Goal: Task Accomplishment & Management: Manage account settings

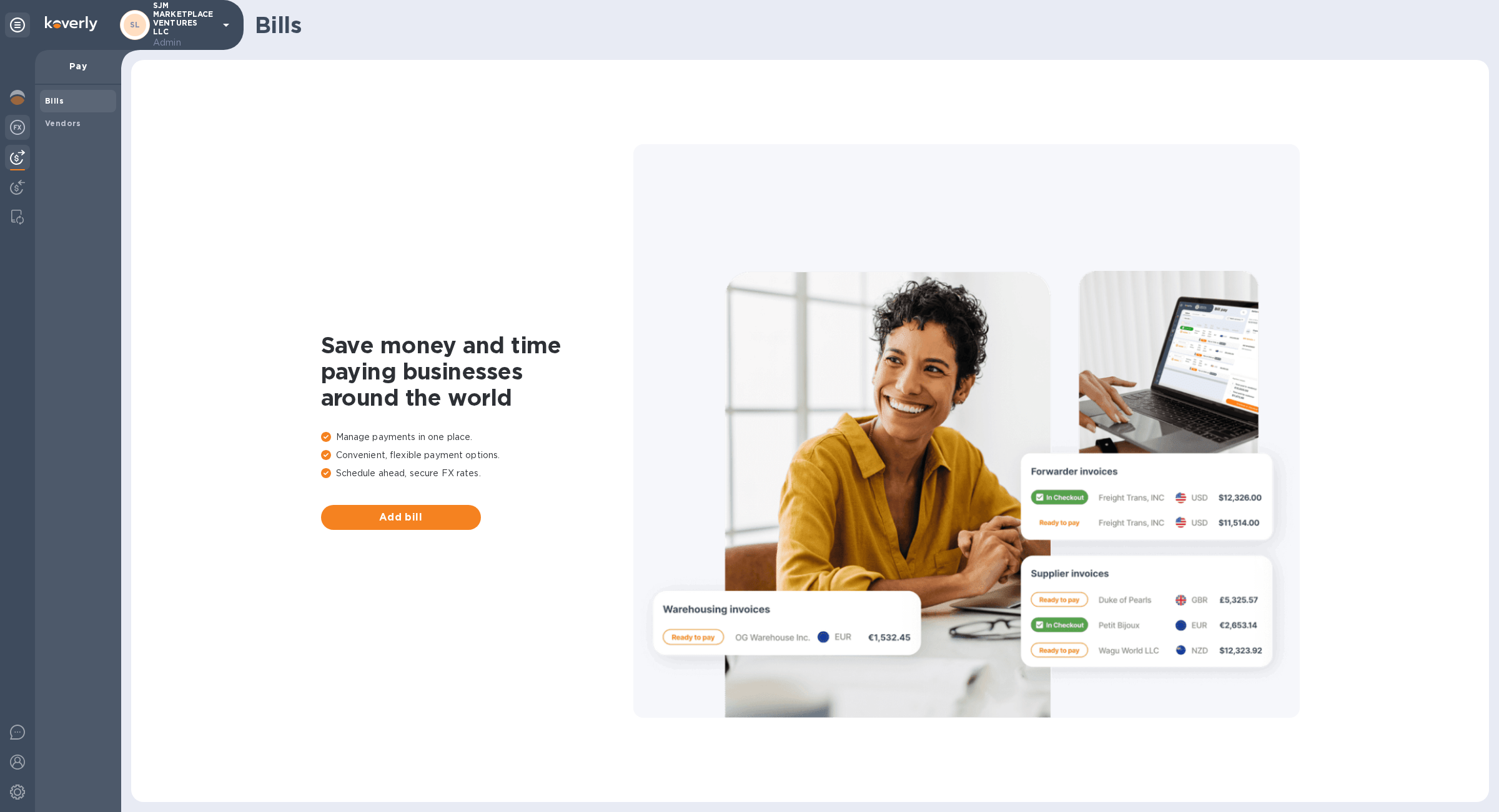
click at [12, 134] on img at bounding box center [17, 127] width 15 height 15
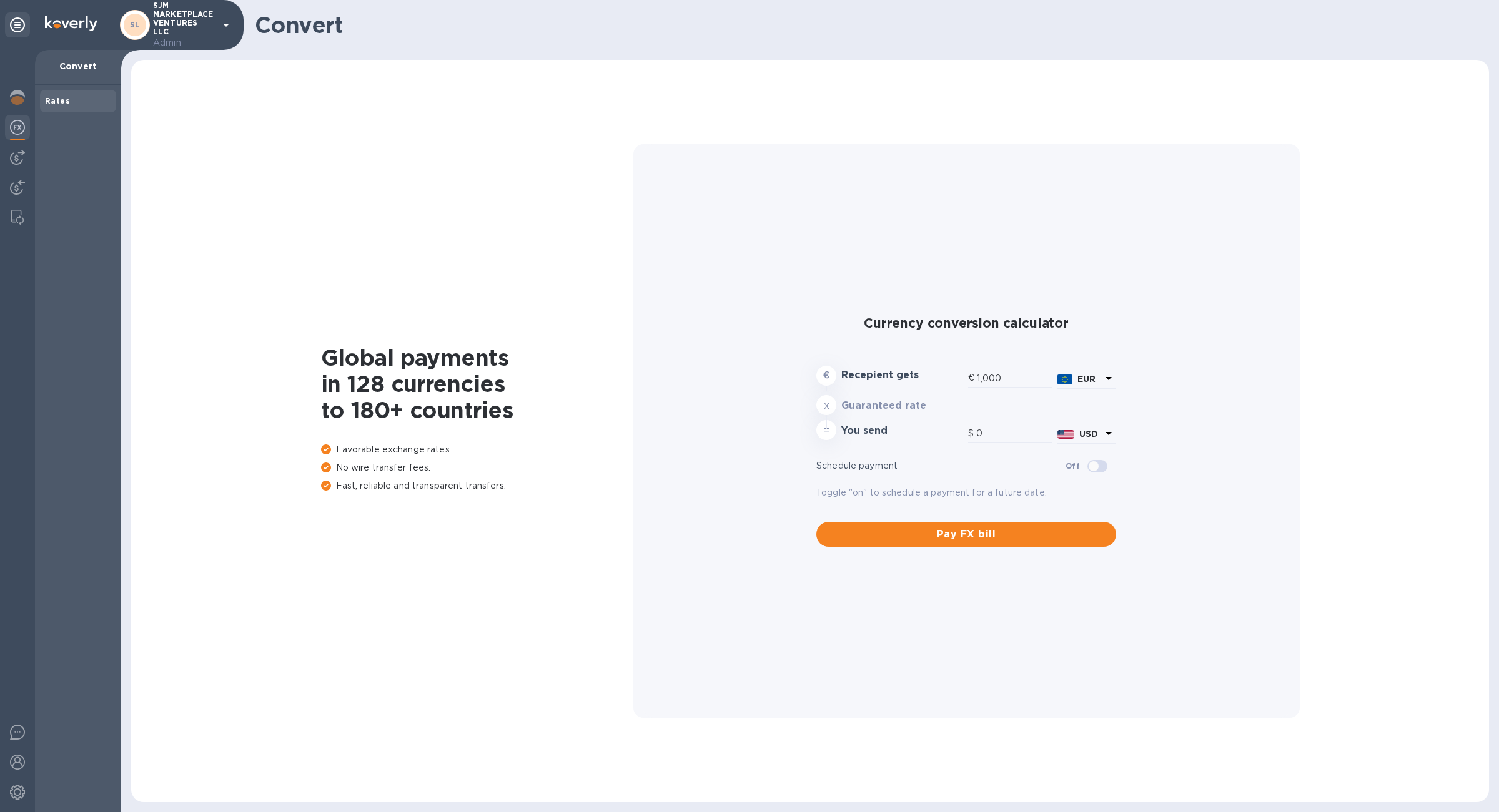
type input "1,180.29"
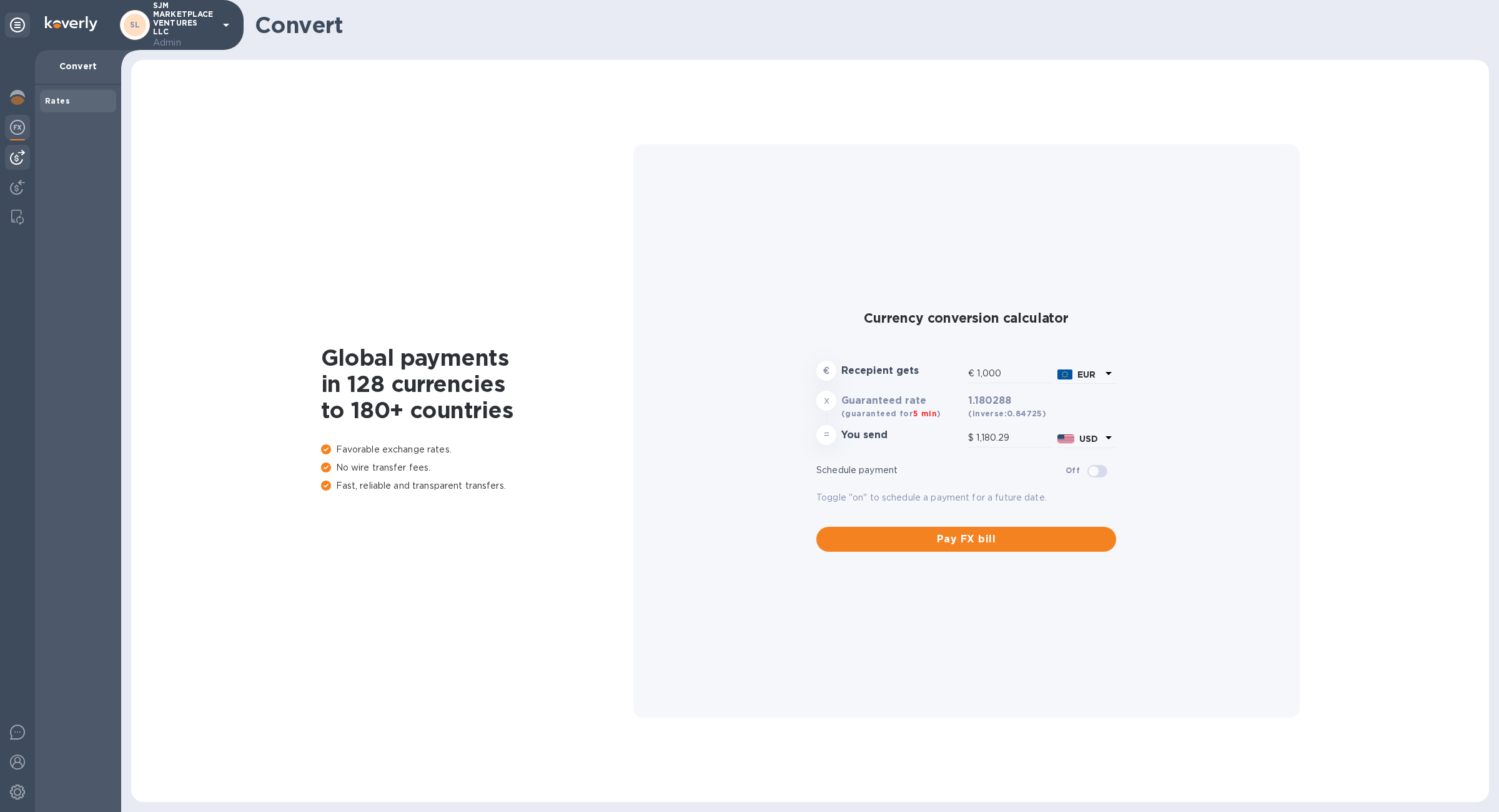
click at [12, 151] on img at bounding box center [17, 157] width 15 height 15
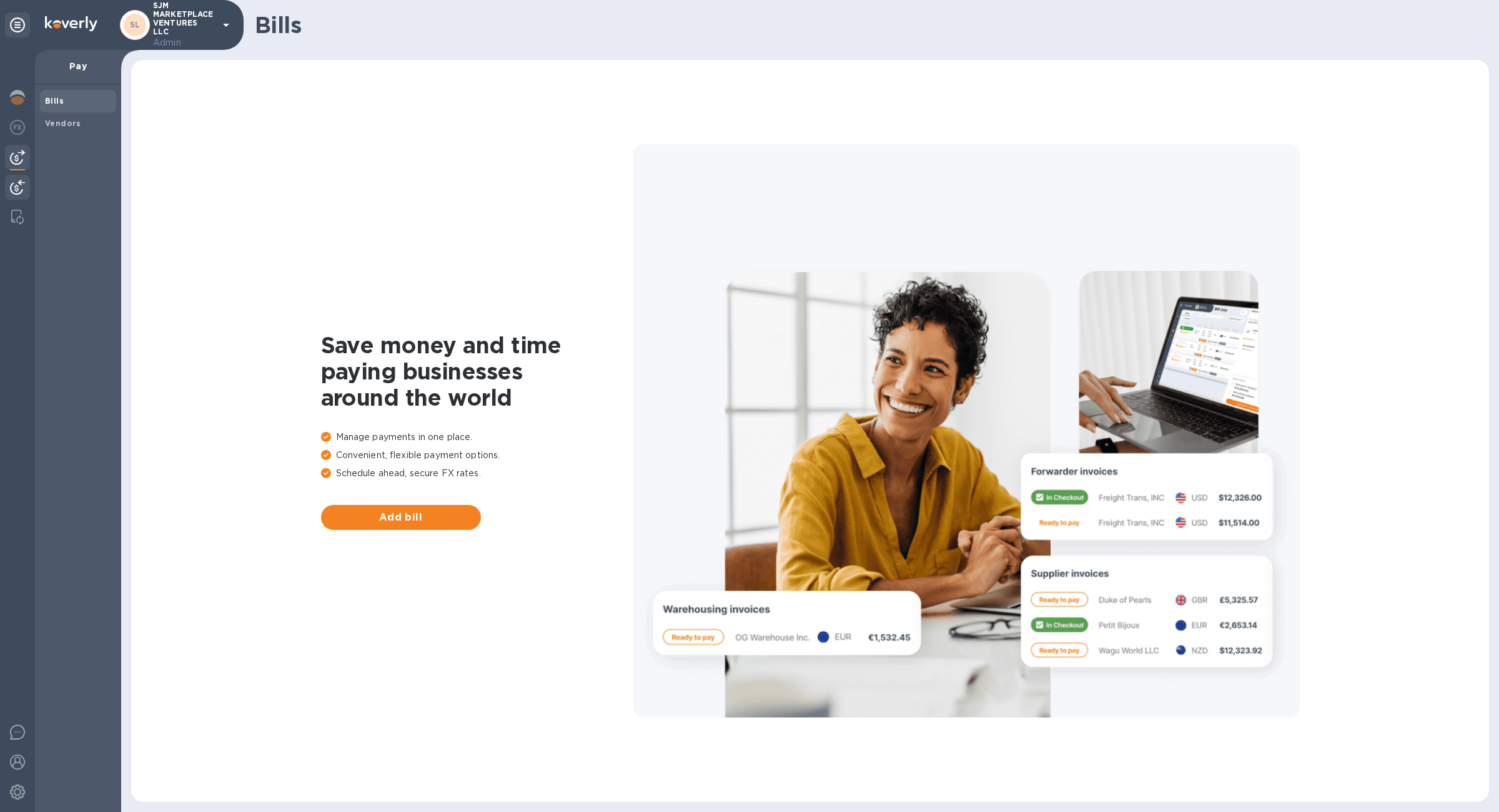
click at [20, 192] on img at bounding box center [17, 187] width 15 height 15
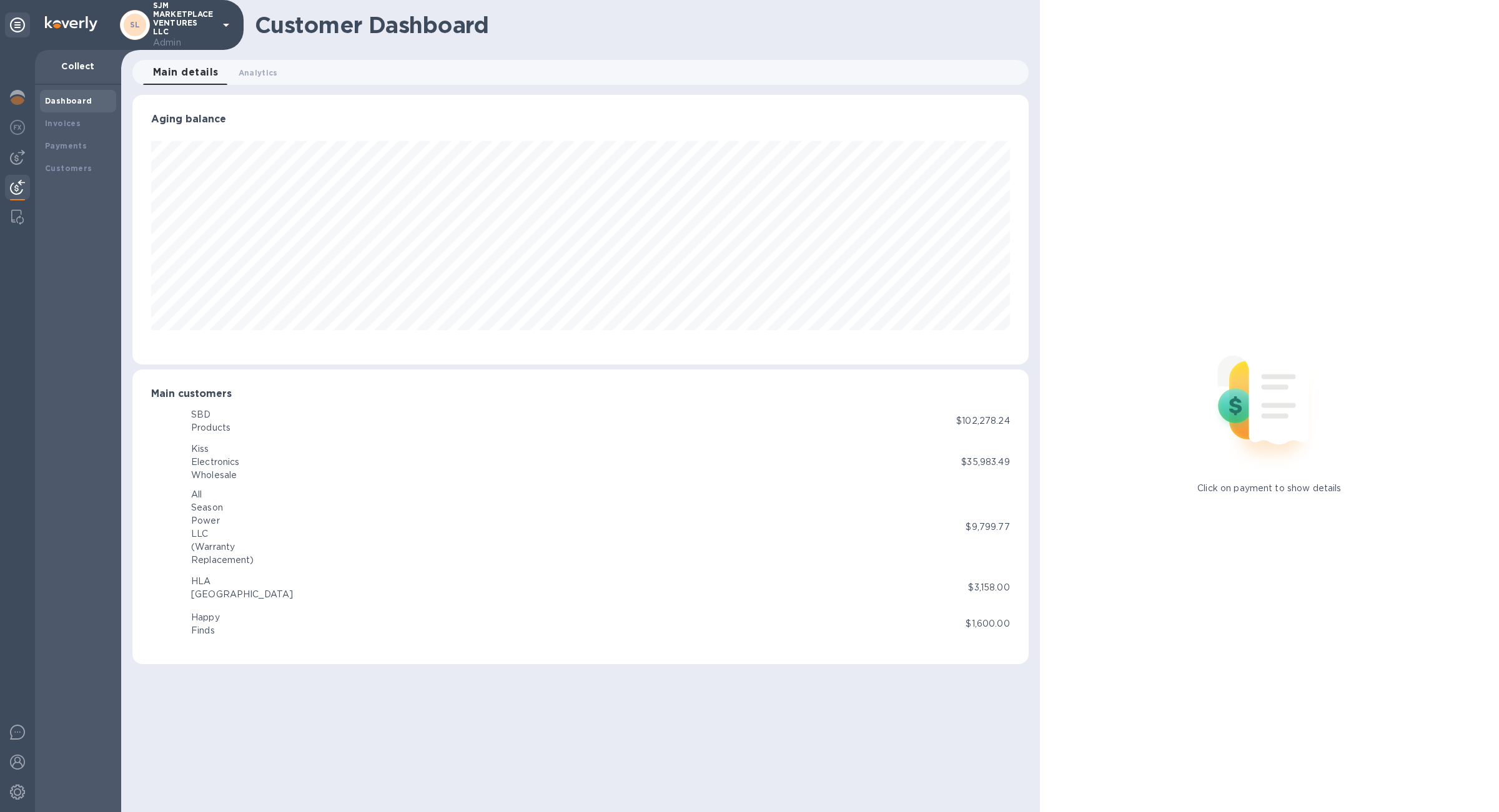
scroll to position [270, 896]
click at [18, 87] on div at bounding box center [17, 98] width 25 height 27
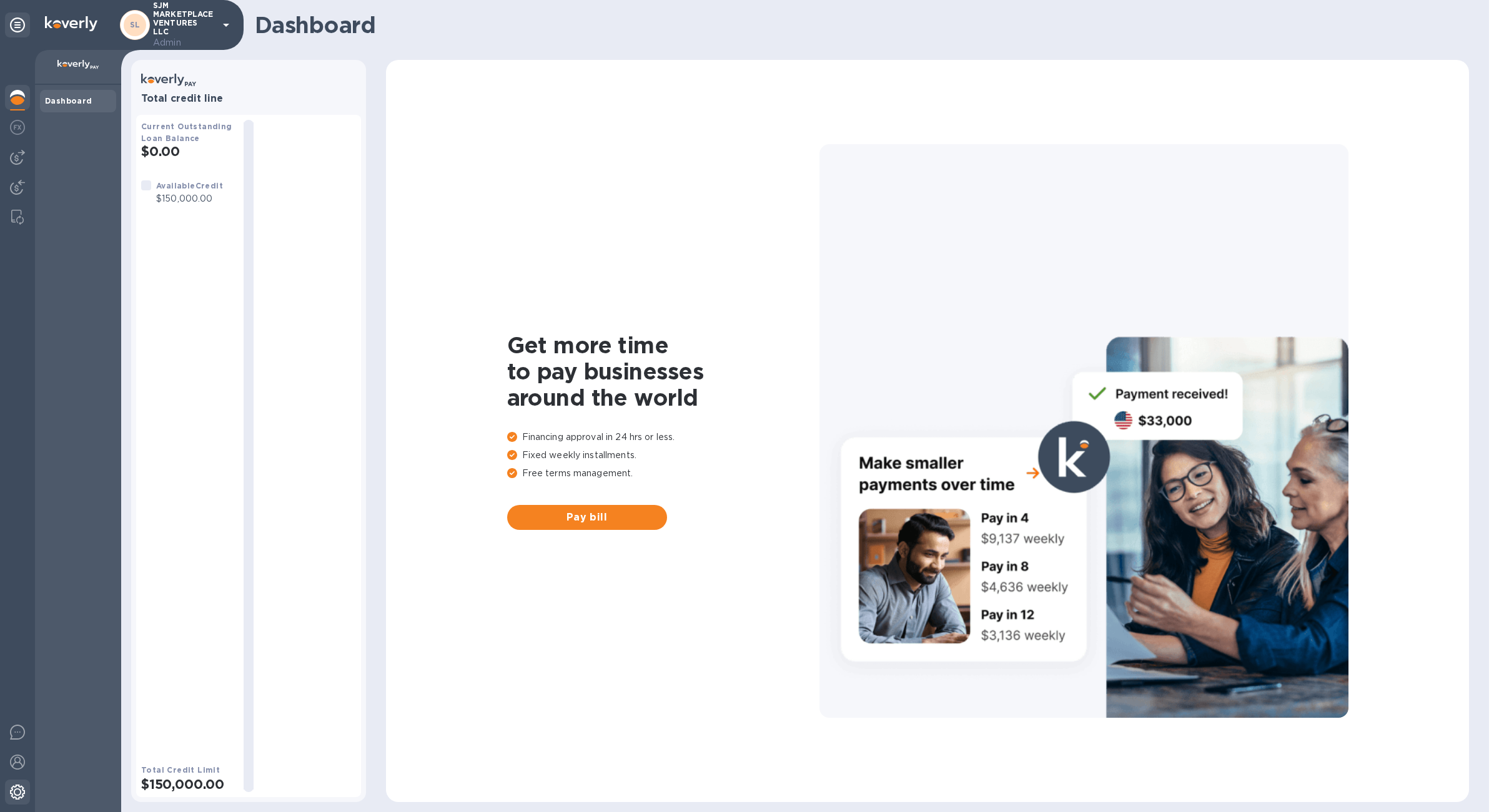
click at [22, 783] on div at bounding box center [17, 793] width 25 height 27
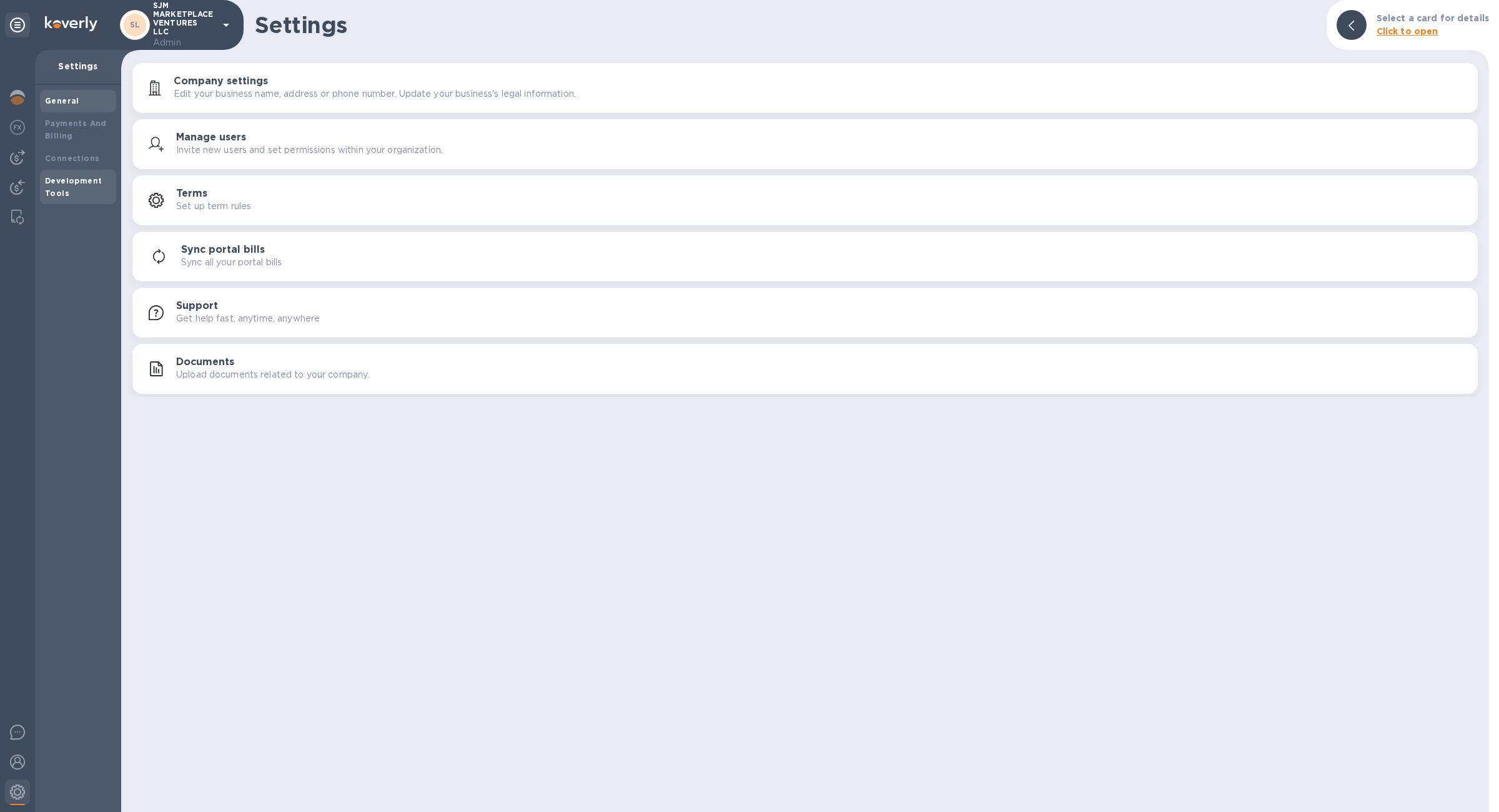
click at [64, 196] on b "Development Tools" at bounding box center [73, 187] width 57 height 22
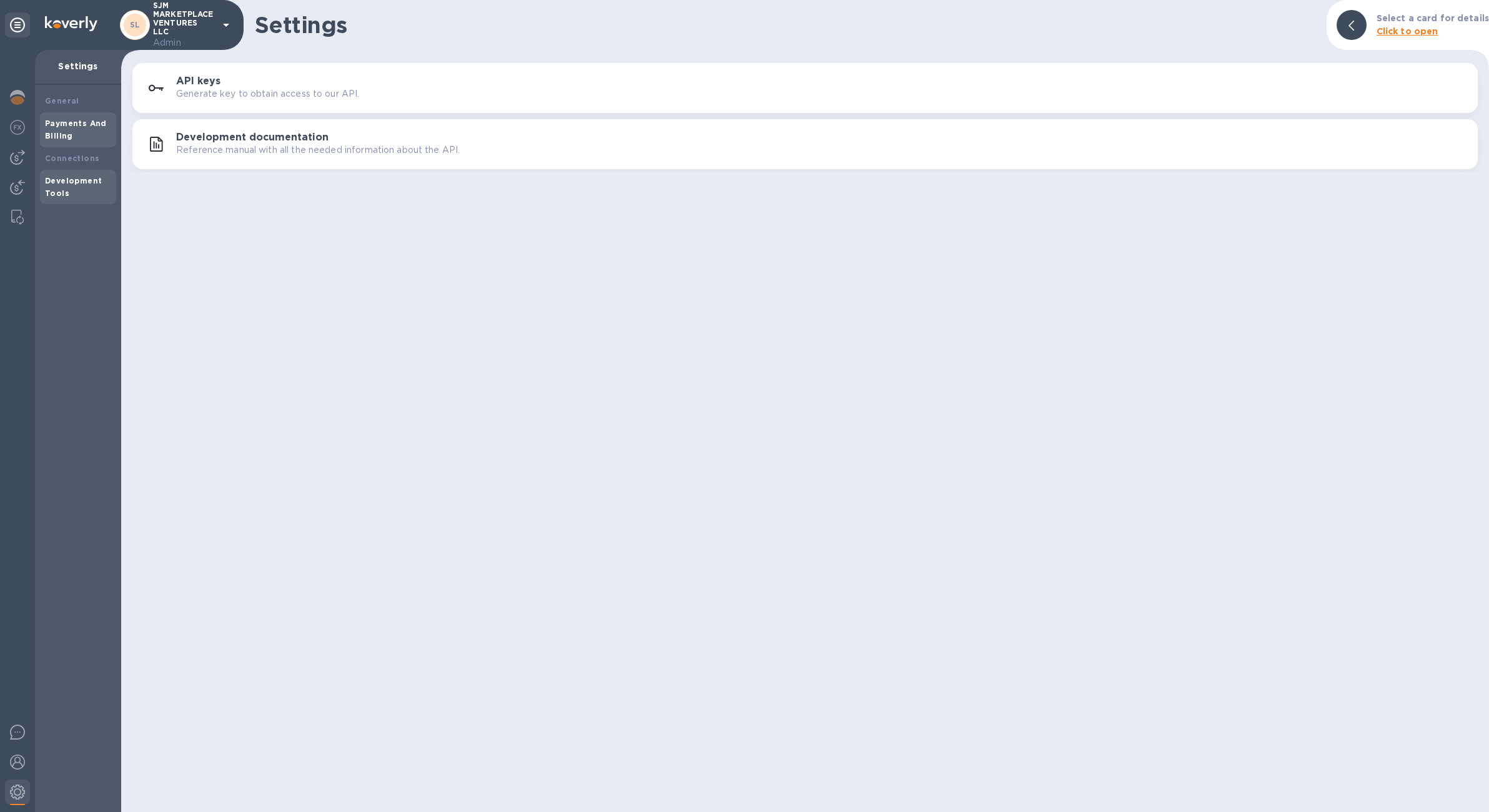
click at [69, 124] on b "Payments And Billing" at bounding box center [76, 129] width 62 height 22
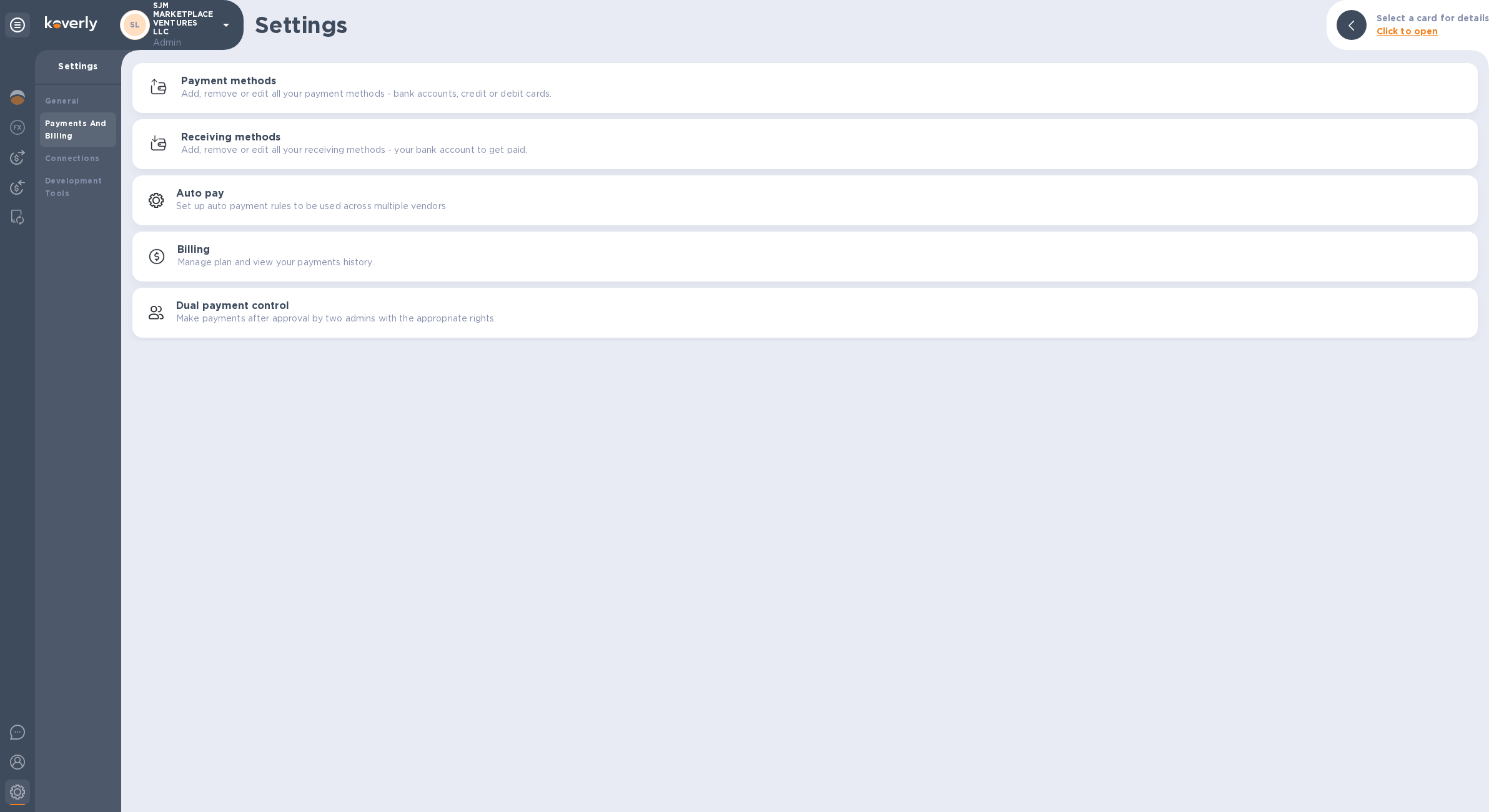
click at [245, 154] on p "Add, remove or edit all your receiving methods - your bank account to get paid." at bounding box center [354, 150] width 346 height 13
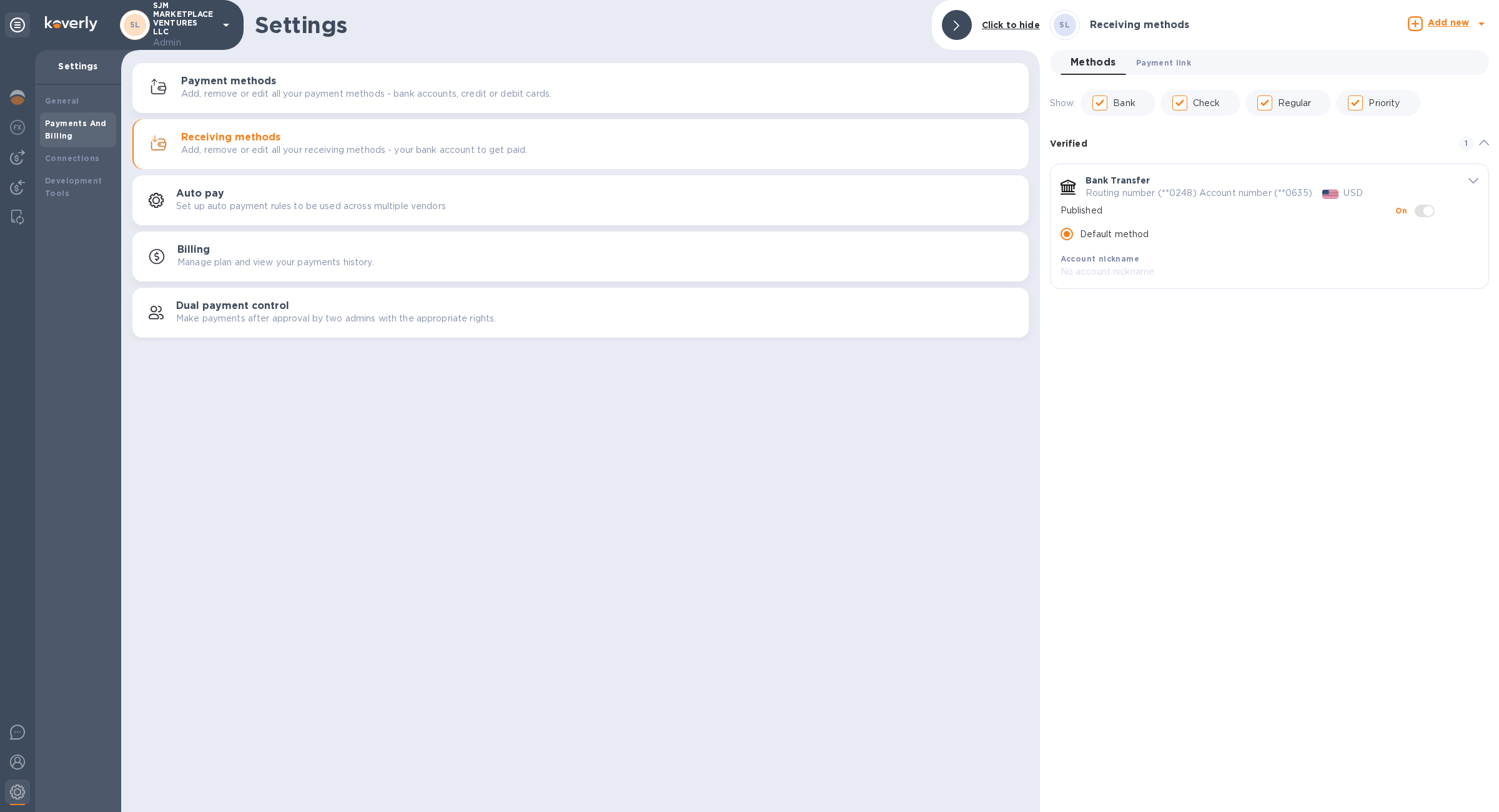
click at [1163, 66] on span "Payment link 0" at bounding box center [1163, 62] width 55 height 13
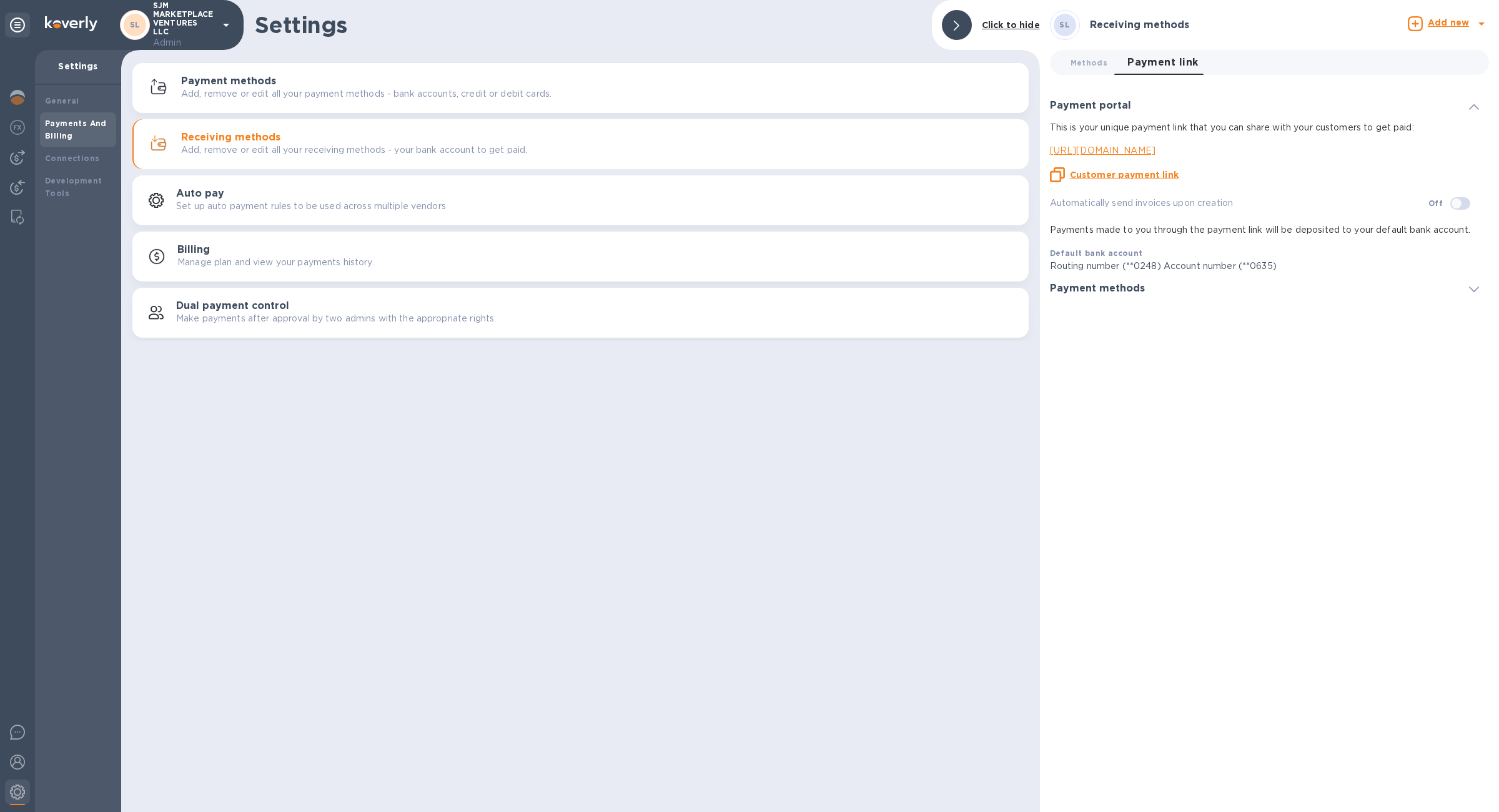
click at [1119, 174] on u "Customer payment link" at bounding box center [1123, 175] width 108 height 10
click at [20, 218] on img at bounding box center [17, 217] width 12 height 15
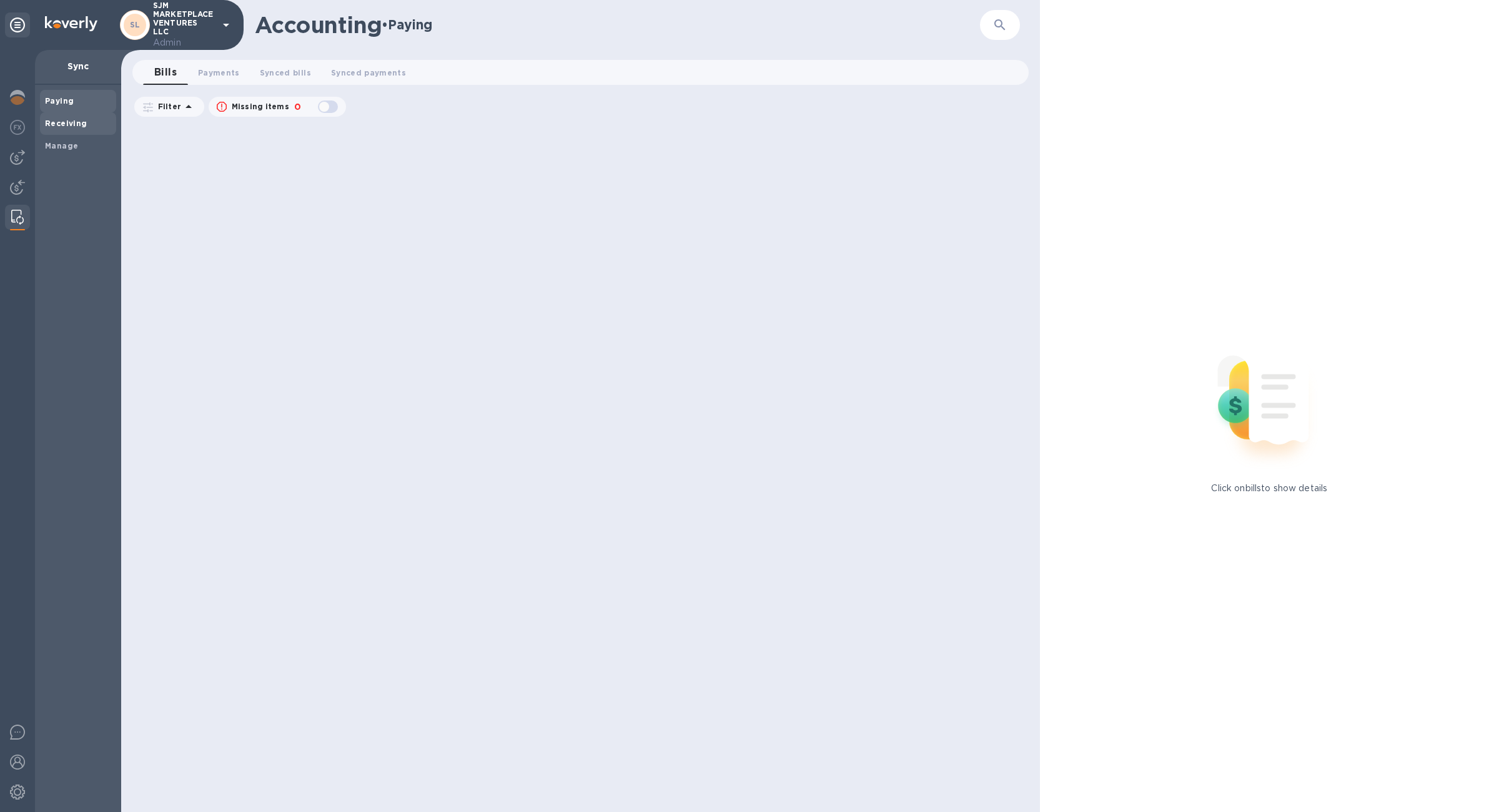
click at [80, 133] on div "Receiving" at bounding box center [78, 123] width 76 height 23
click at [80, 137] on div "Manage" at bounding box center [78, 146] width 76 height 23
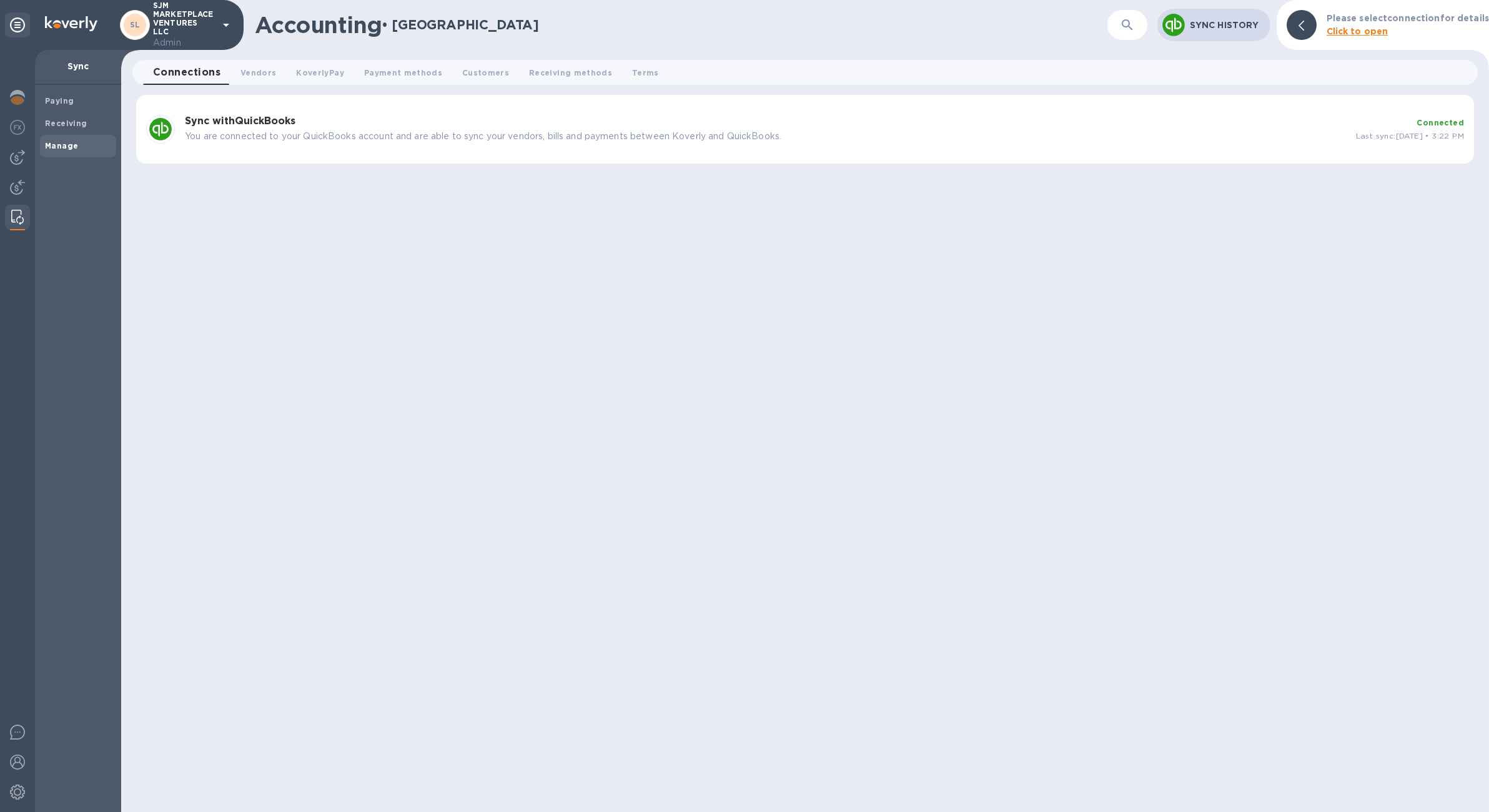
click at [200, 136] on p "You are connected to your QuickBooks account and are able to sync your vendors,…" at bounding box center [765, 136] width 1161 height 13
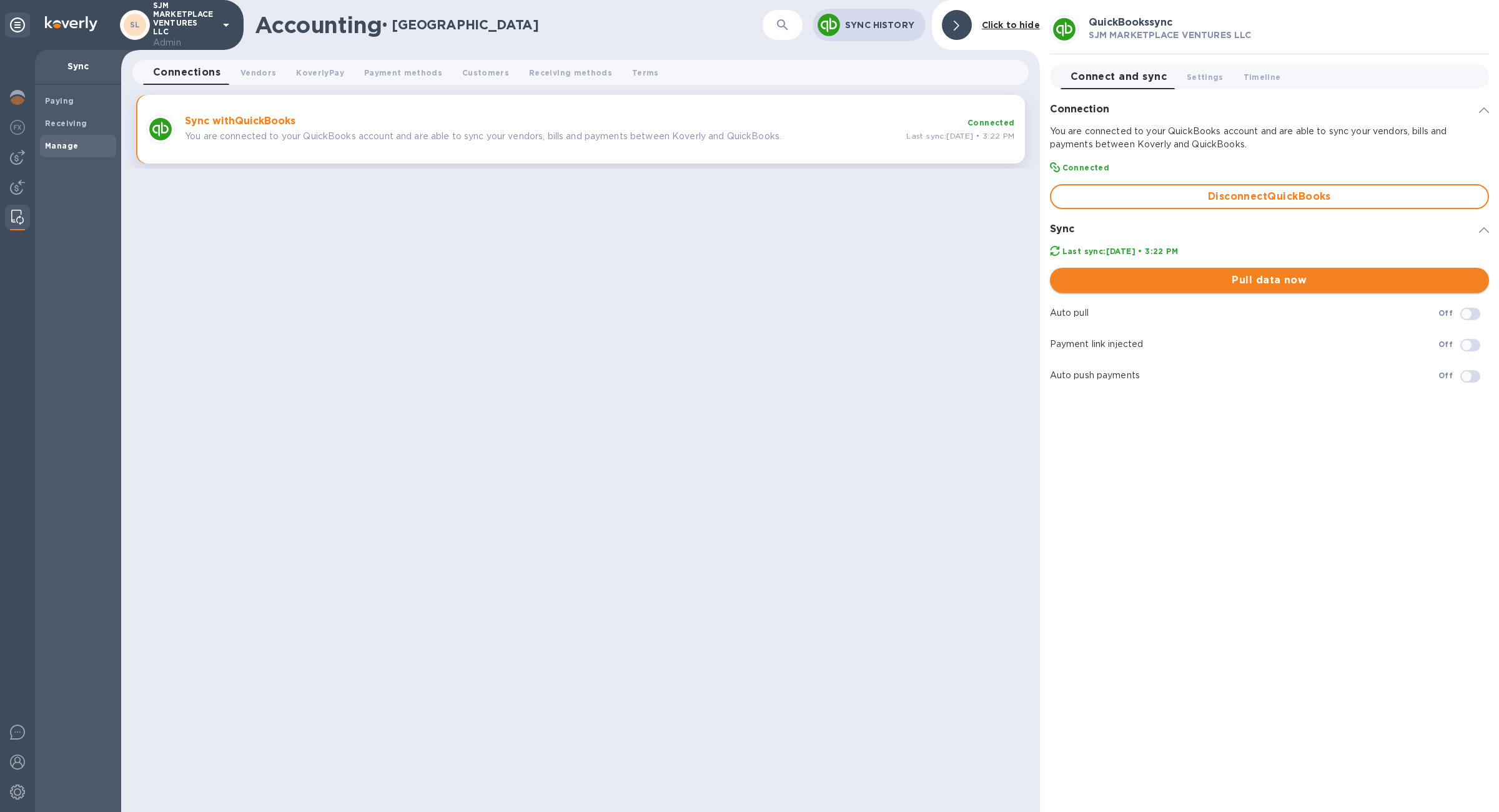
click at [1194, 287] on span "Pull data now" at bounding box center [1269, 280] width 419 height 15
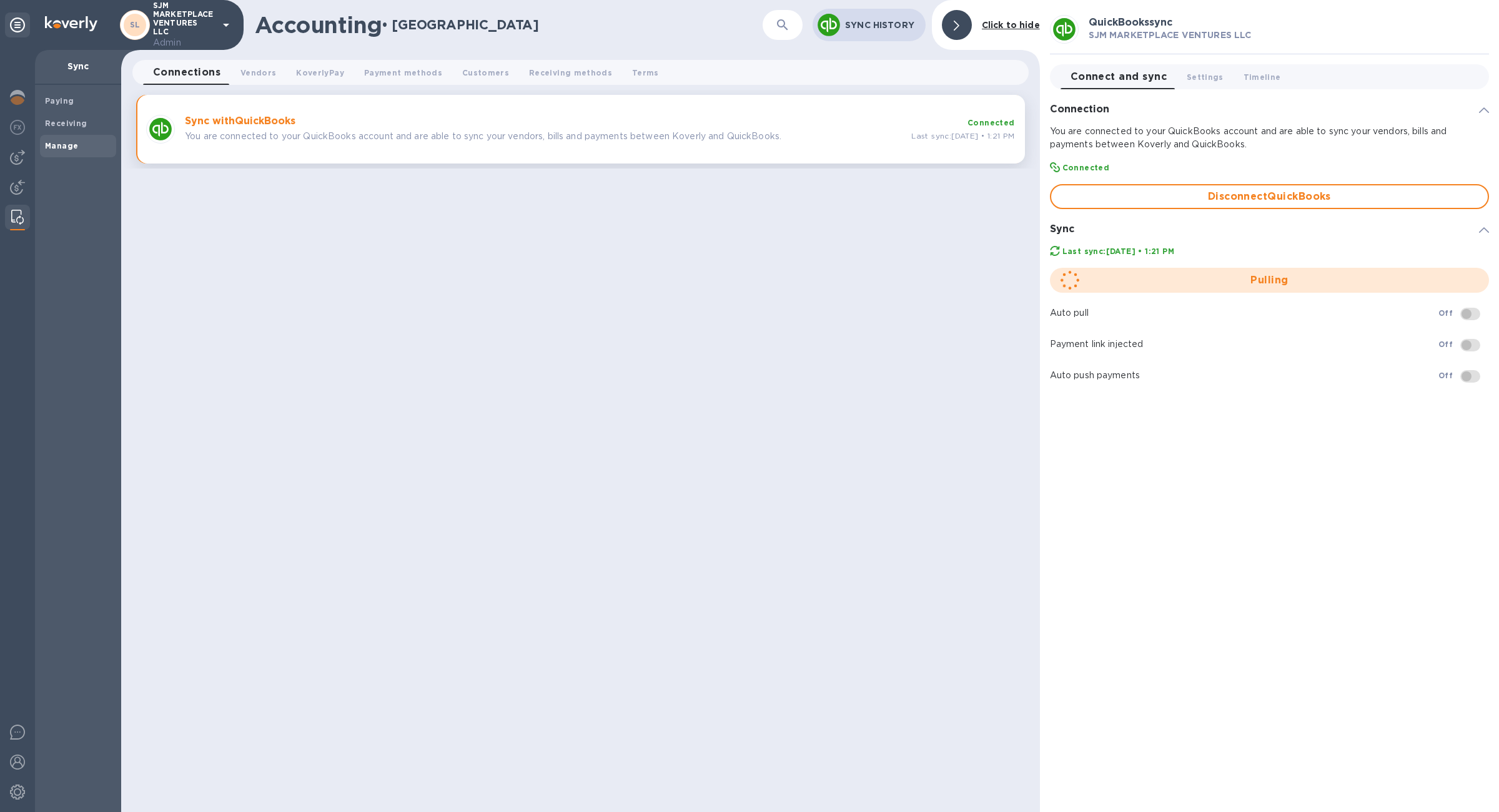
click at [831, 99] on div "Sync with QuickBooks You are connected to your QuickBooks account and are able …" at bounding box center [581, 129] width 889 height 69
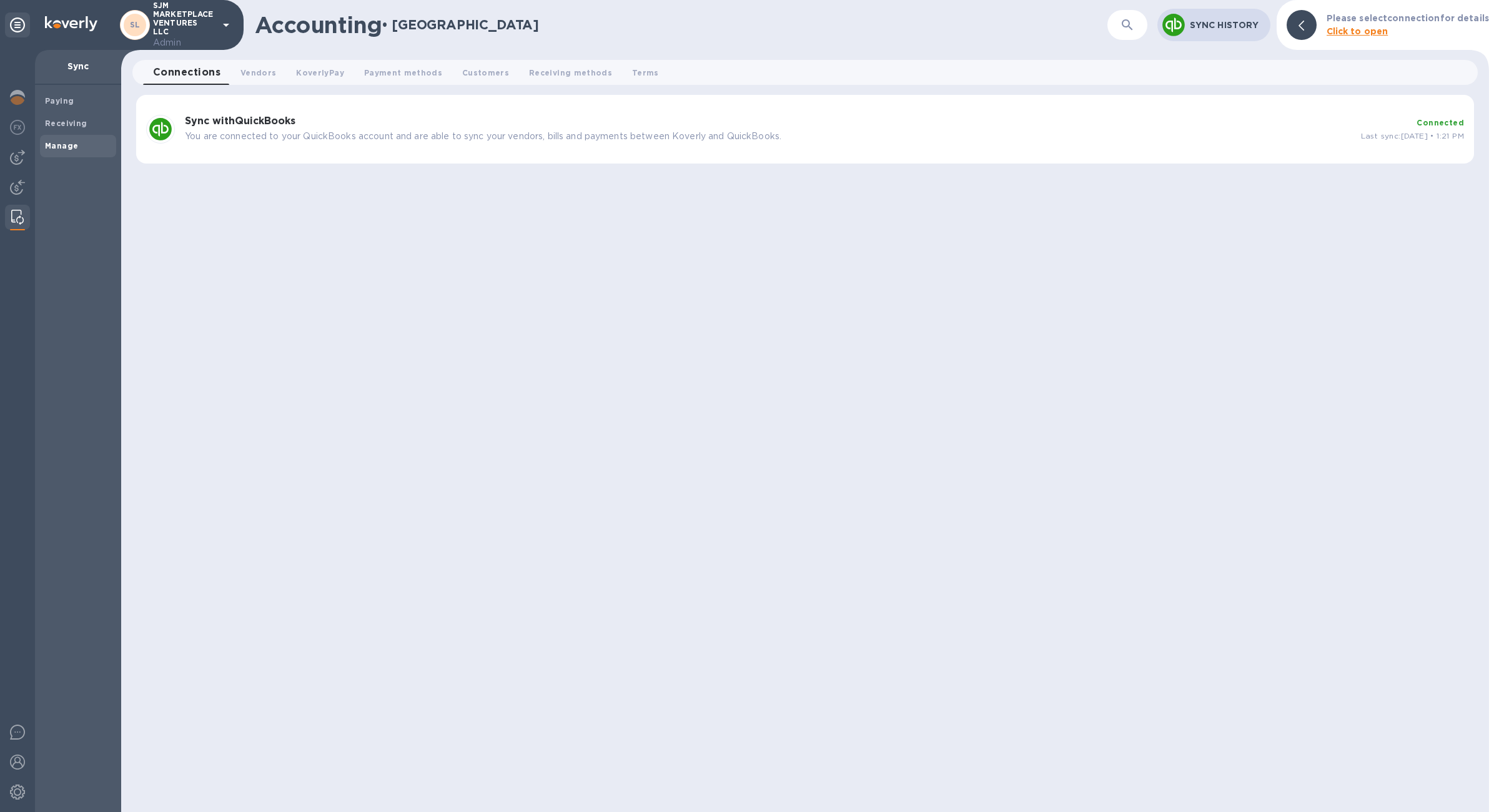
click at [832, 103] on div "Sync with QuickBooks You are connected to your QuickBooks account and are able …" at bounding box center [805, 129] width 1338 height 69
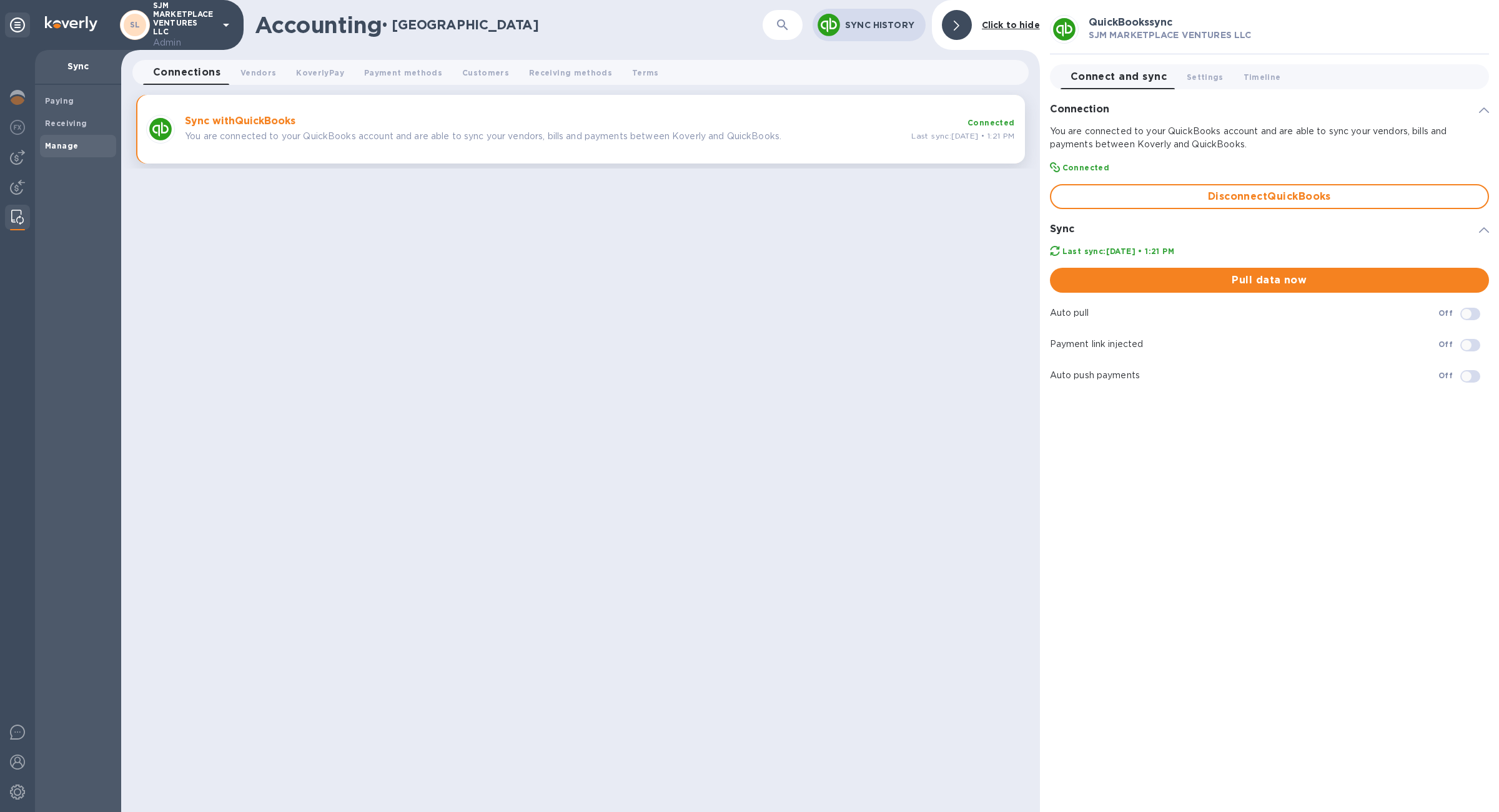
click at [1467, 350] on input "checkbox" at bounding box center [1466, 344] width 64 height 21
checkbox input "true"
click at [1172, 288] on button "Pull data now" at bounding box center [1269, 281] width 439 height 25
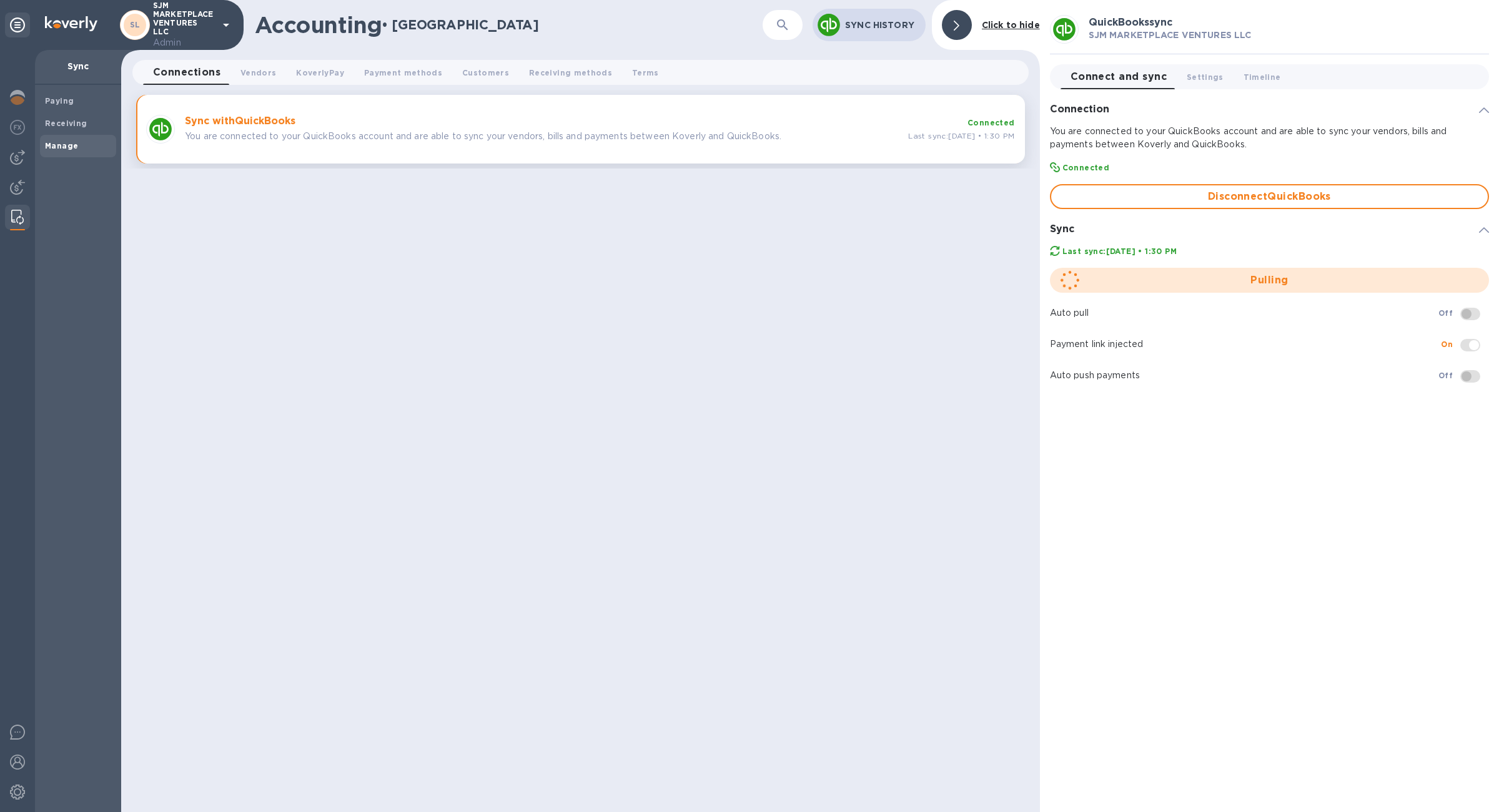
click at [1106, 36] on b "SJM MARKETPLACE VENTURES LLC" at bounding box center [1169, 34] width 163 height 10
copy b "SJM MARKETPLACE VENTURES LLC"
